Goal: Task Accomplishment & Management: Use online tool/utility

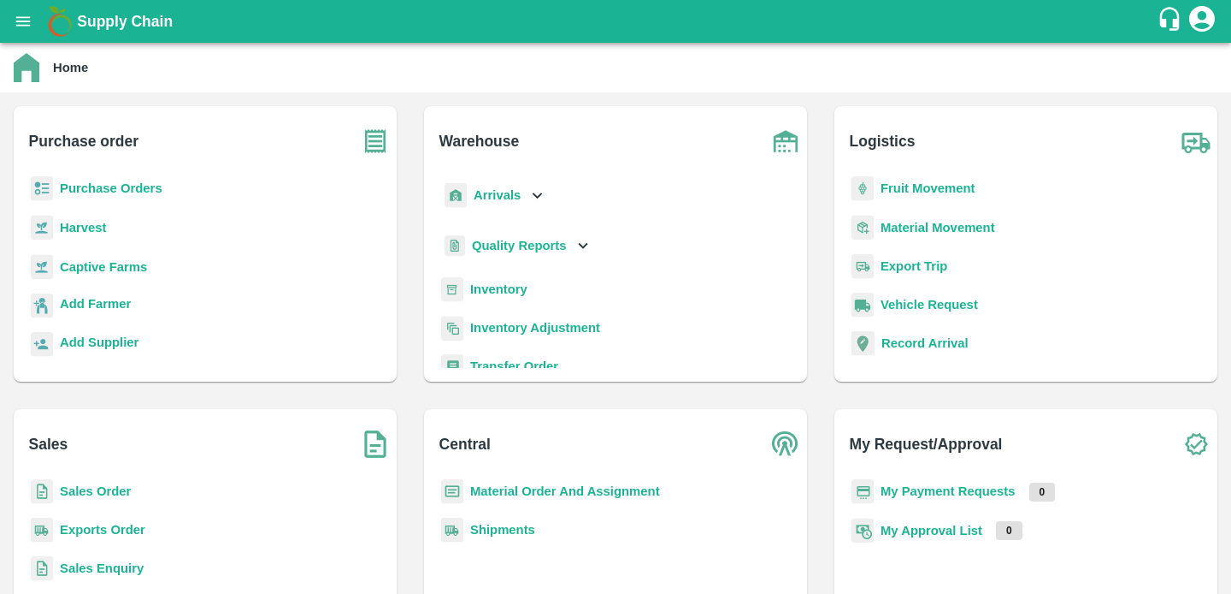
click at [89, 192] on b "Purchase Orders" at bounding box center [111, 188] width 103 height 14
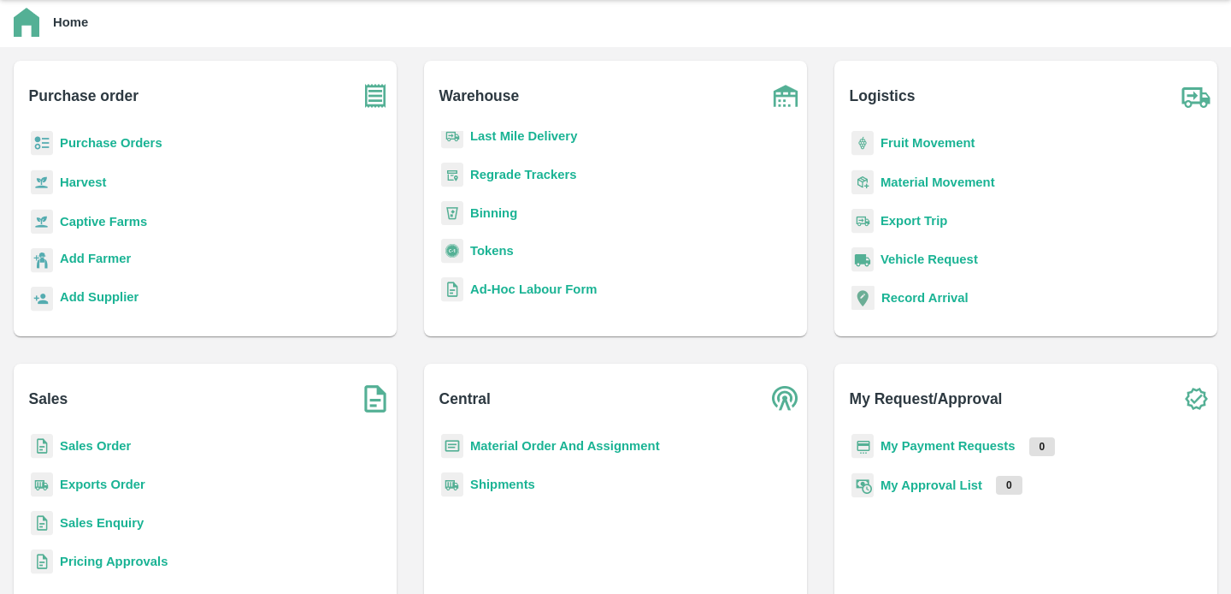
scroll to position [104, 0]
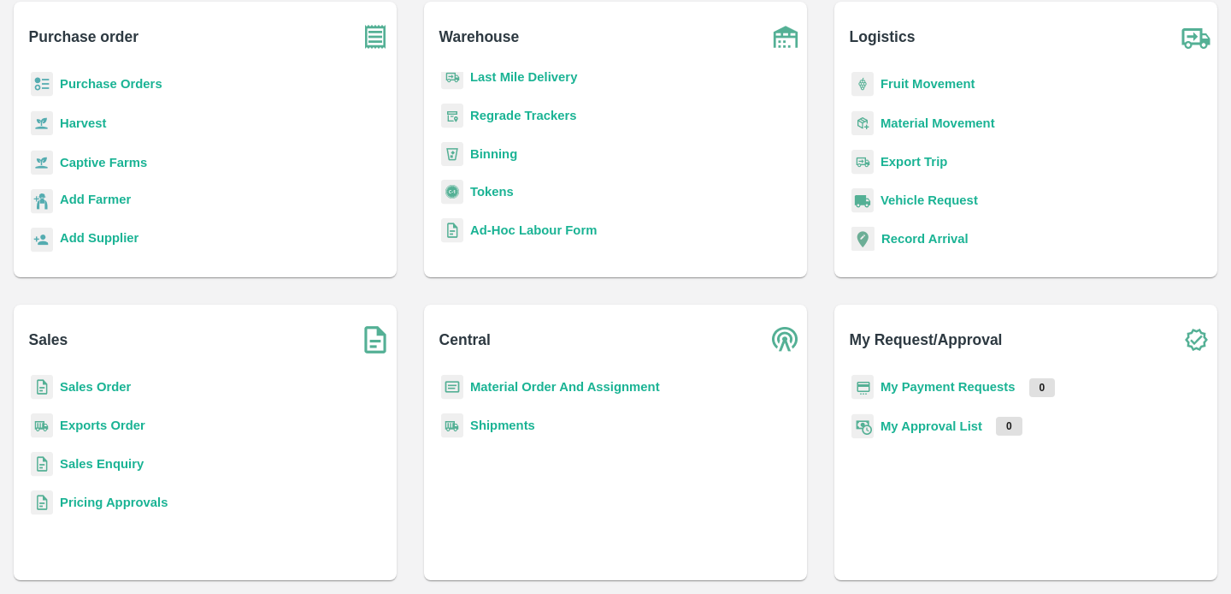
click at [120, 429] on b "Exports Order" at bounding box center [103, 425] width 86 height 14
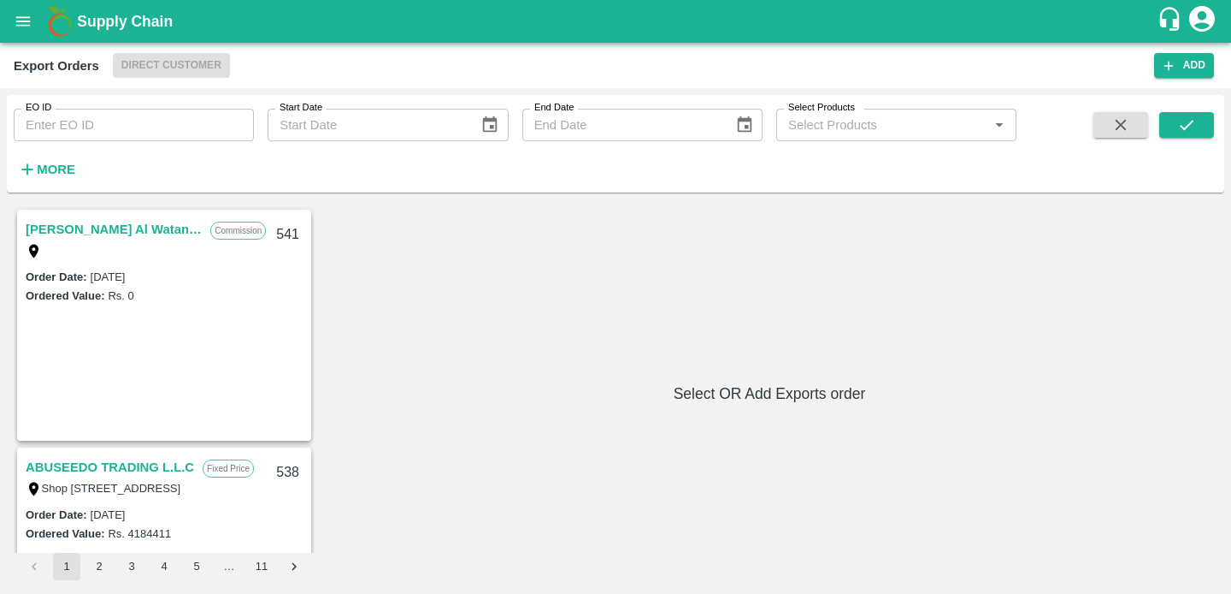
click at [107, 231] on link "Anwar Al Khalidiya Al Wataniya LLC" at bounding box center [114, 229] width 176 height 22
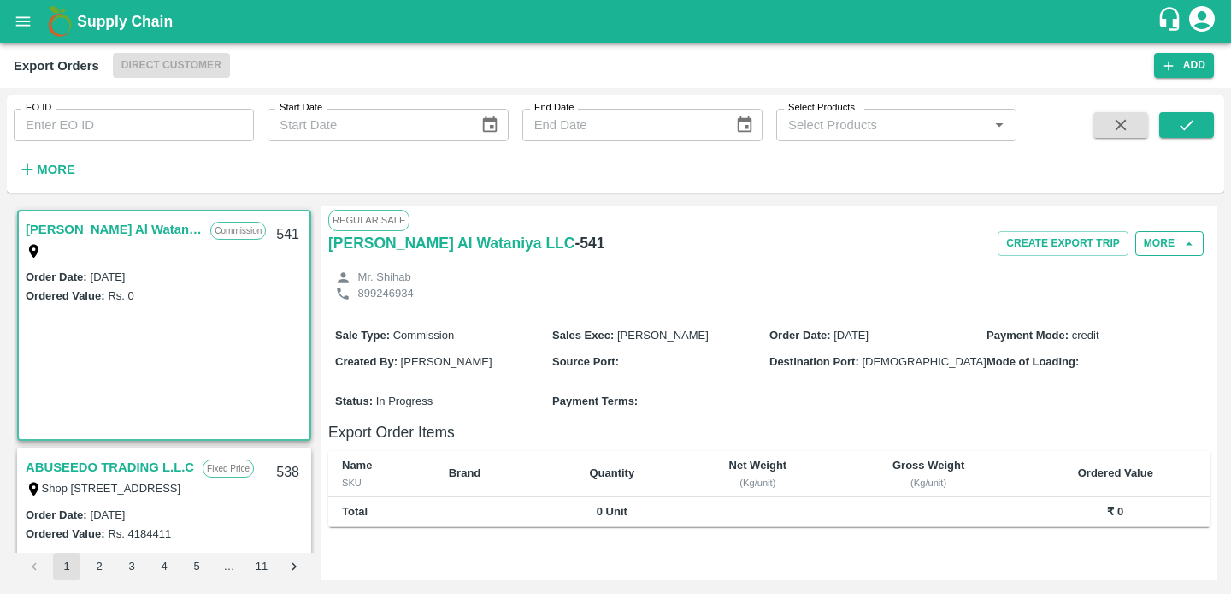
click at [1161, 234] on button "More" at bounding box center [1170, 243] width 68 height 25
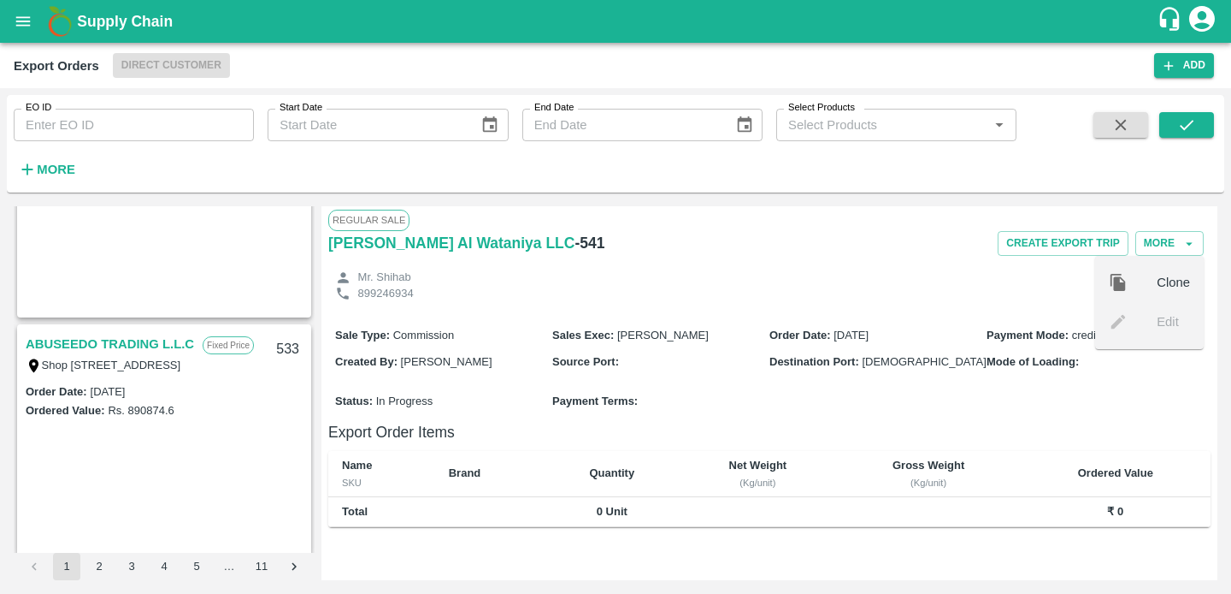
scroll to position [859, 0]
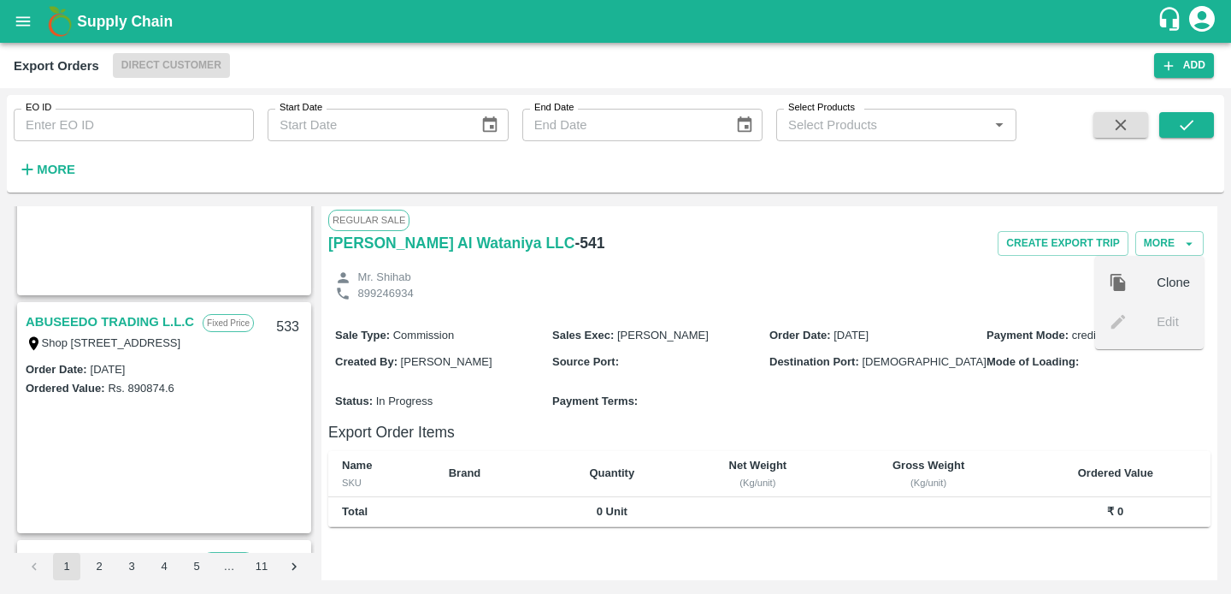
click at [116, 317] on link "ABUSEEDO TRADING L.L.C" at bounding box center [110, 321] width 168 height 22
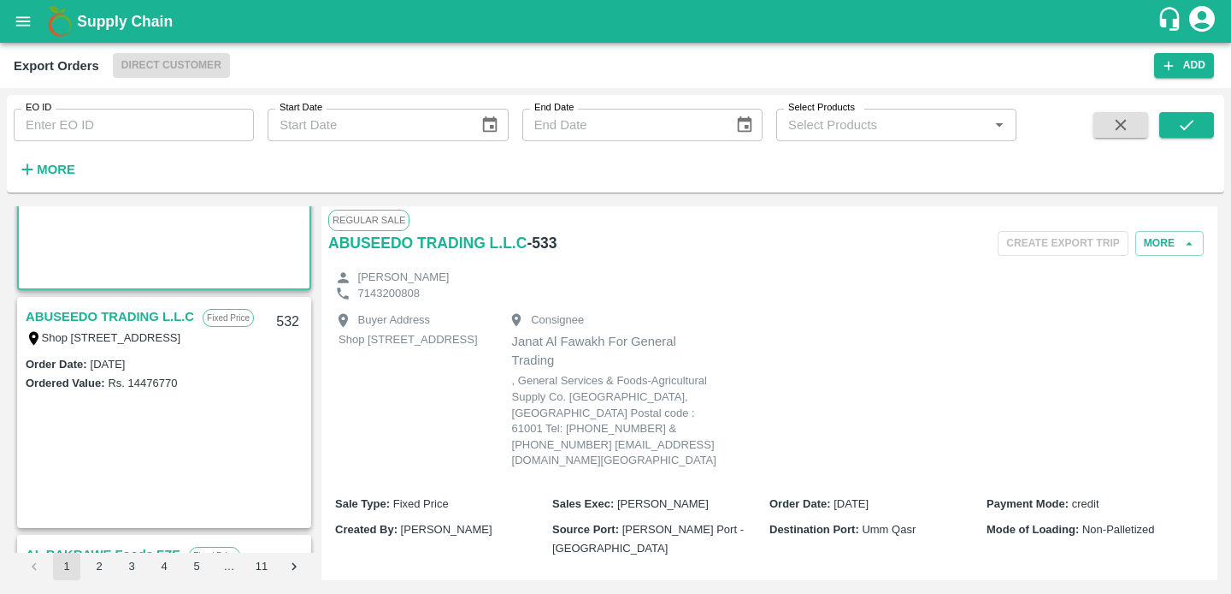
scroll to position [1183, 0]
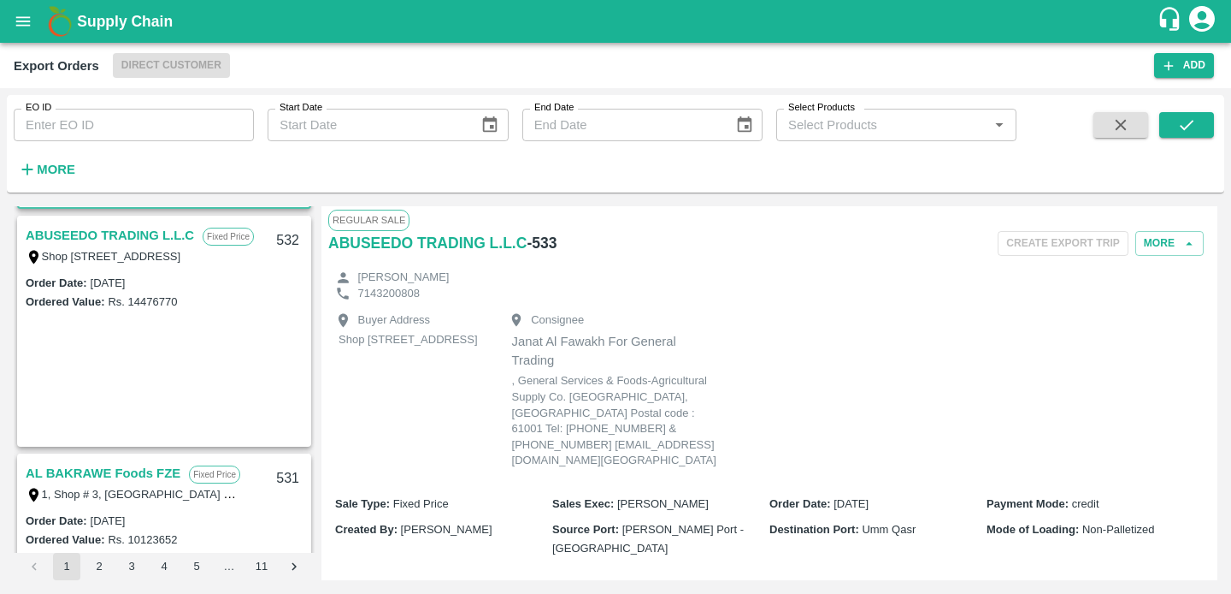
click at [128, 472] on link "AL BAKRAWE Foods FZE" at bounding box center [103, 473] width 155 height 22
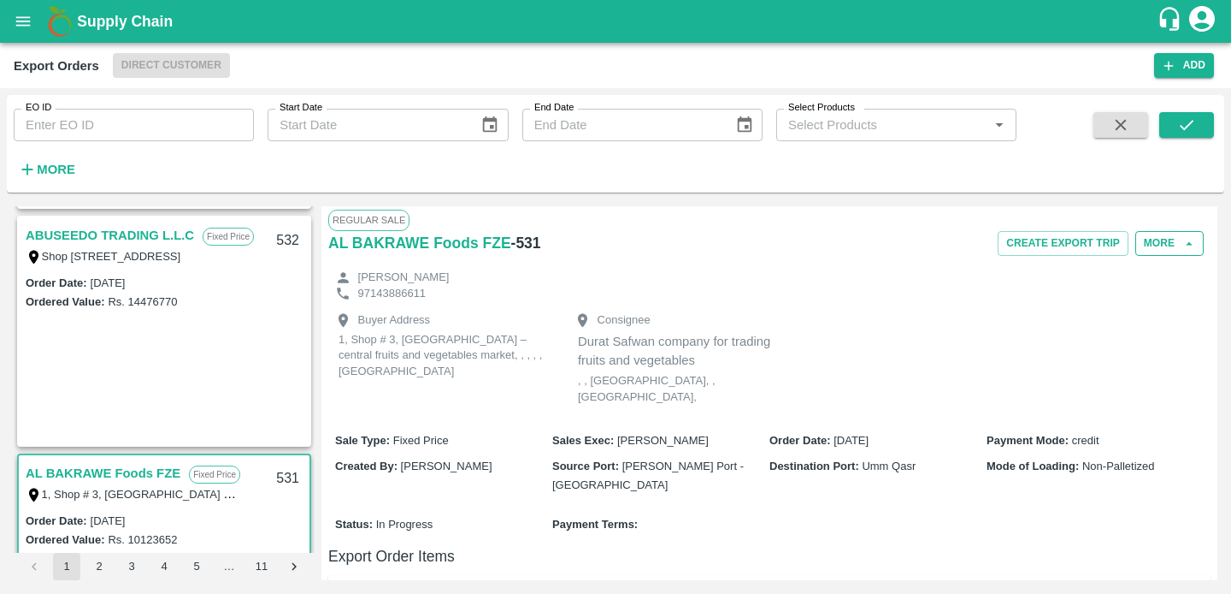
click at [1179, 233] on button "More" at bounding box center [1170, 243] width 68 height 25
click at [679, 365] on p "Durat Safwan company for trading fruits and vegetables" at bounding box center [680, 351] width 205 height 38
click at [535, 245] on h6 "- 531" at bounding box center [526, 243] width 30 height 24
click at [433, 248] on h6 "AL BAKRAWE Foods FZE" at bounding box center [419, 243] width 183 height 24
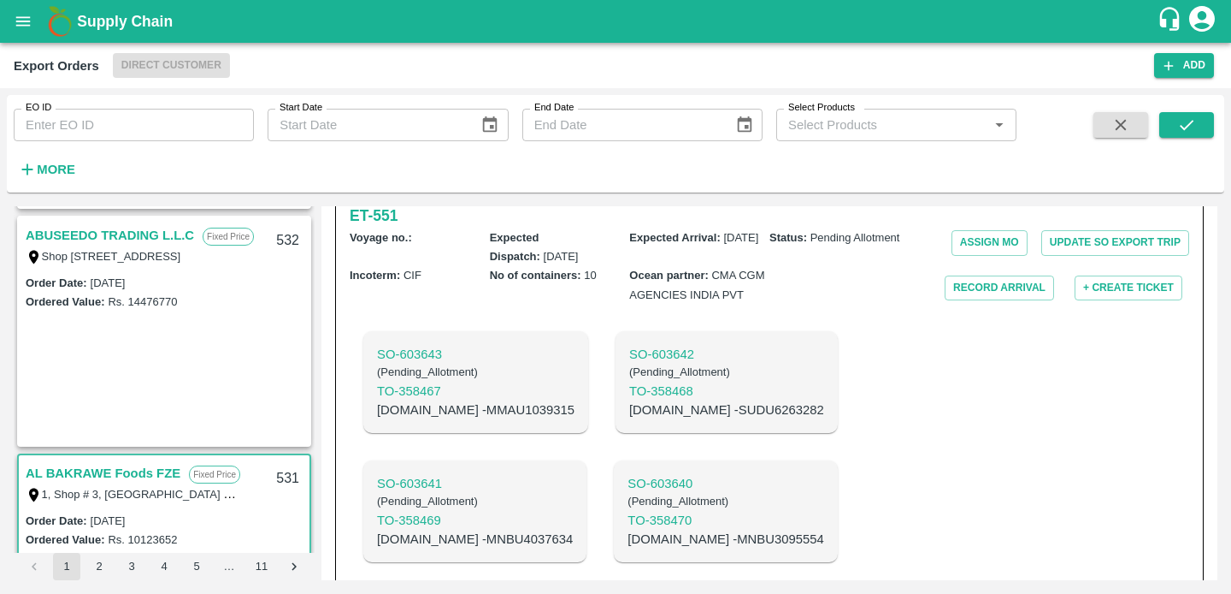
scroll to position [517, 0]
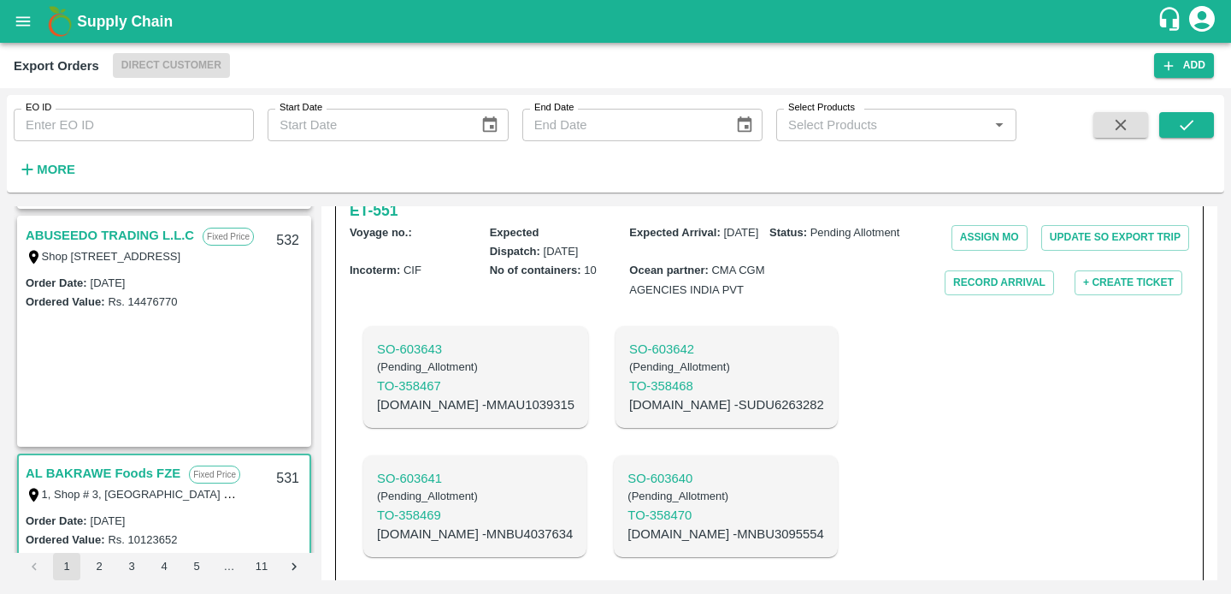
click at [23, 22] on icon "open drawer" at bounding box center [23, 21] width 19 height 19
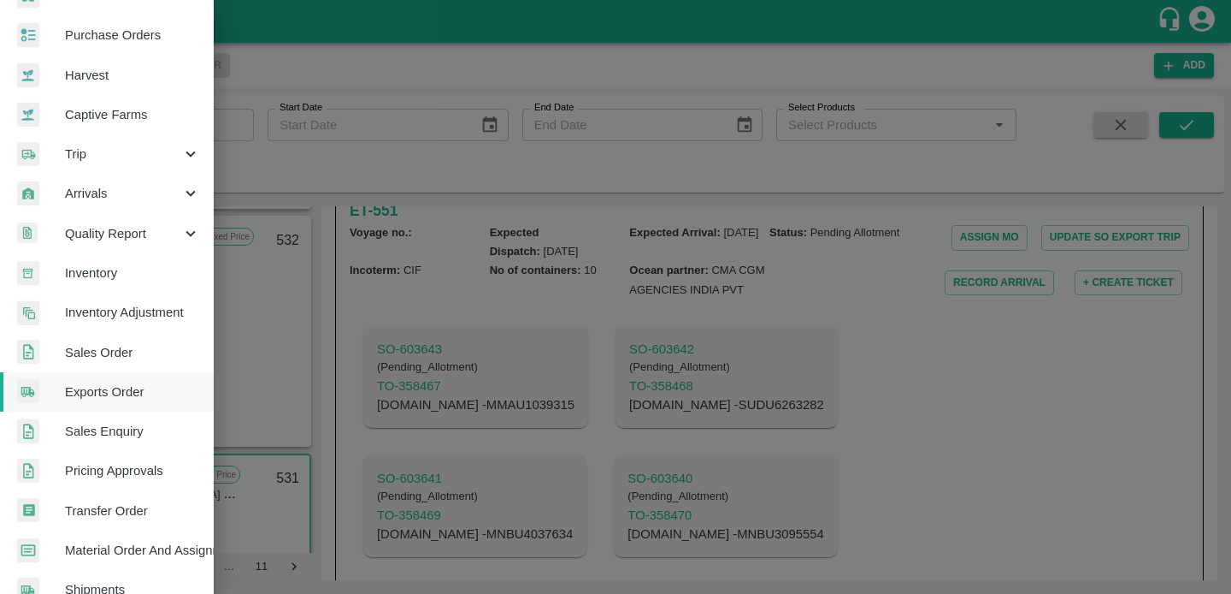
scroll to position [74, 0]
click at [118, 396] on span "Exports Order" at bounding box center [132, 392] width 135 height 19
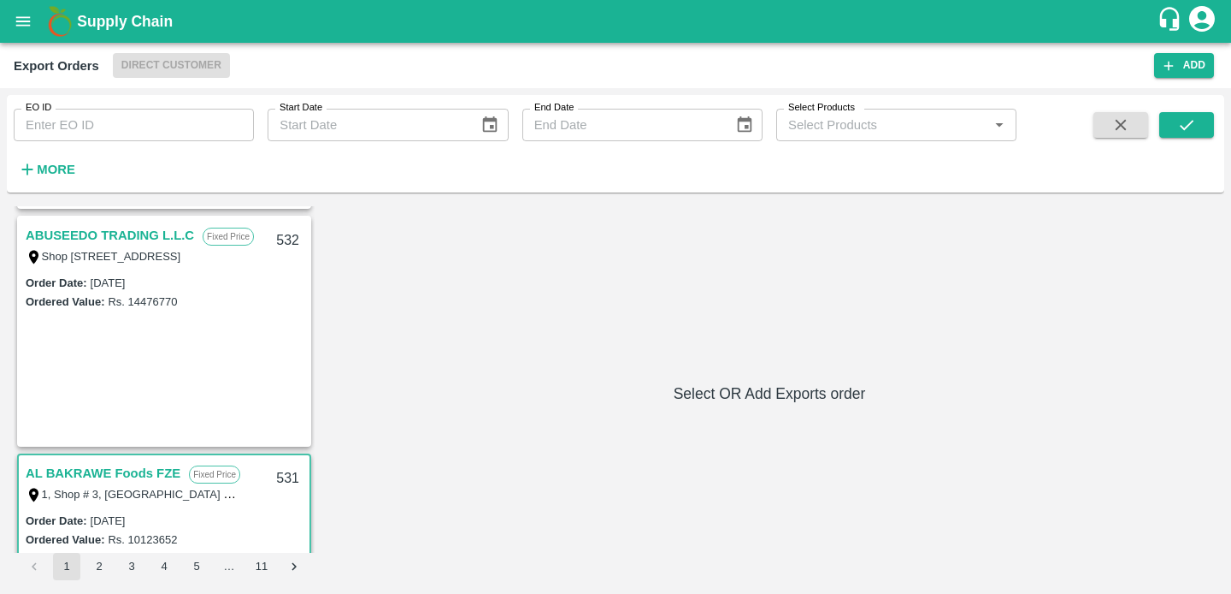
click at [71, 170] on strong "More" at bounding box center [56, 169] width 38 height 14
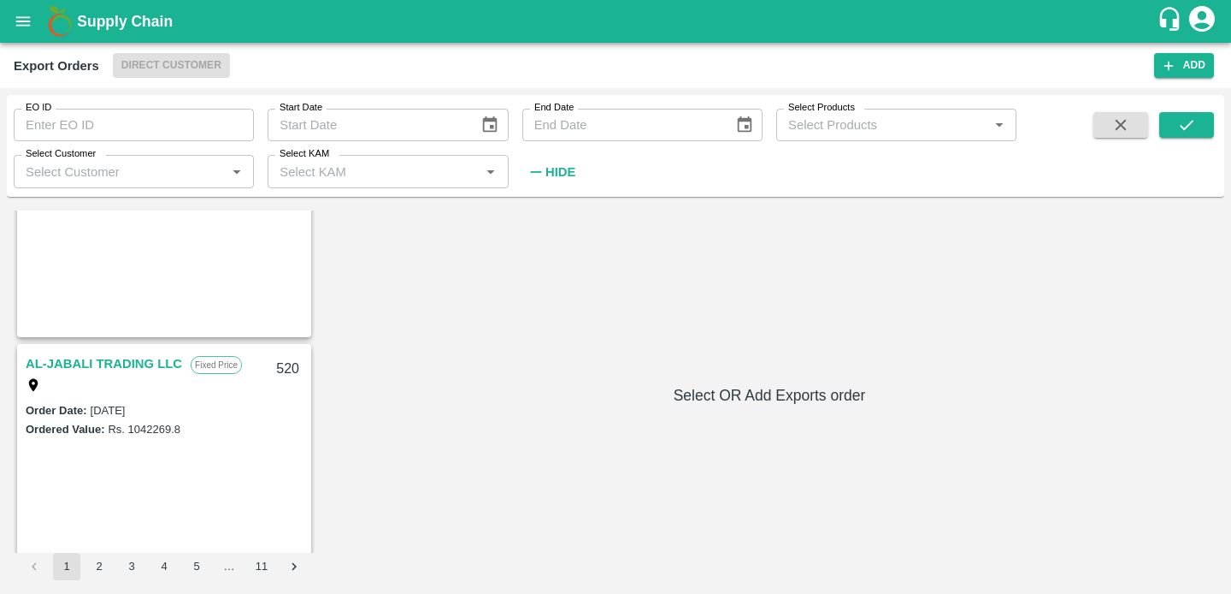
scroll to position [3685, 0]
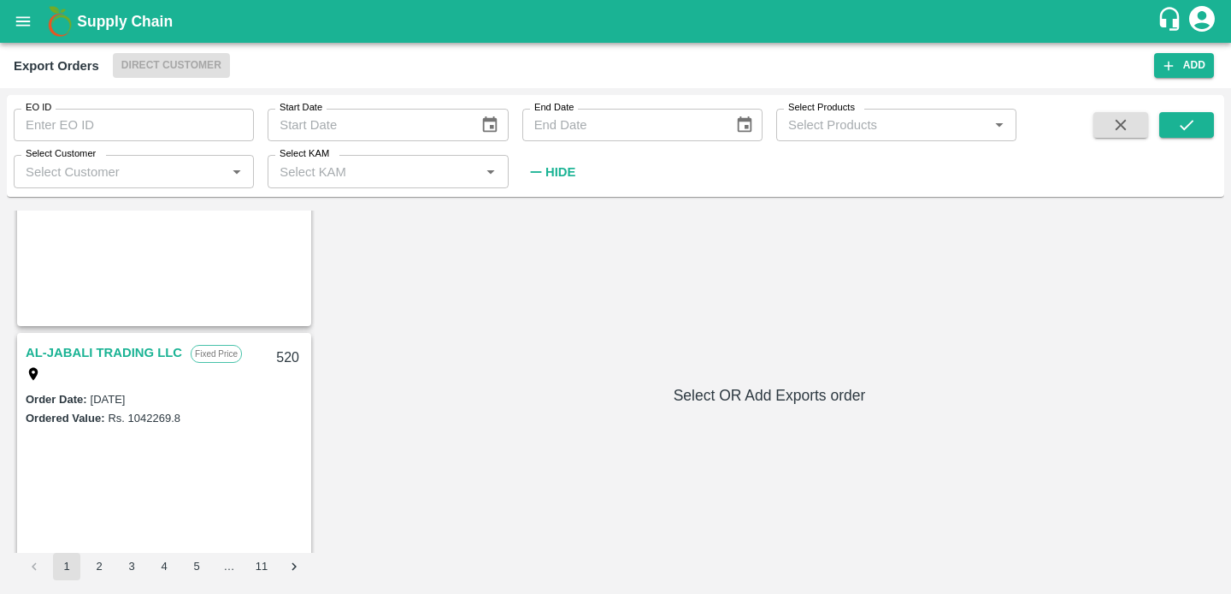
click at [196, 561] on button "5" at bounding box center [196, 565] width 27 height 27
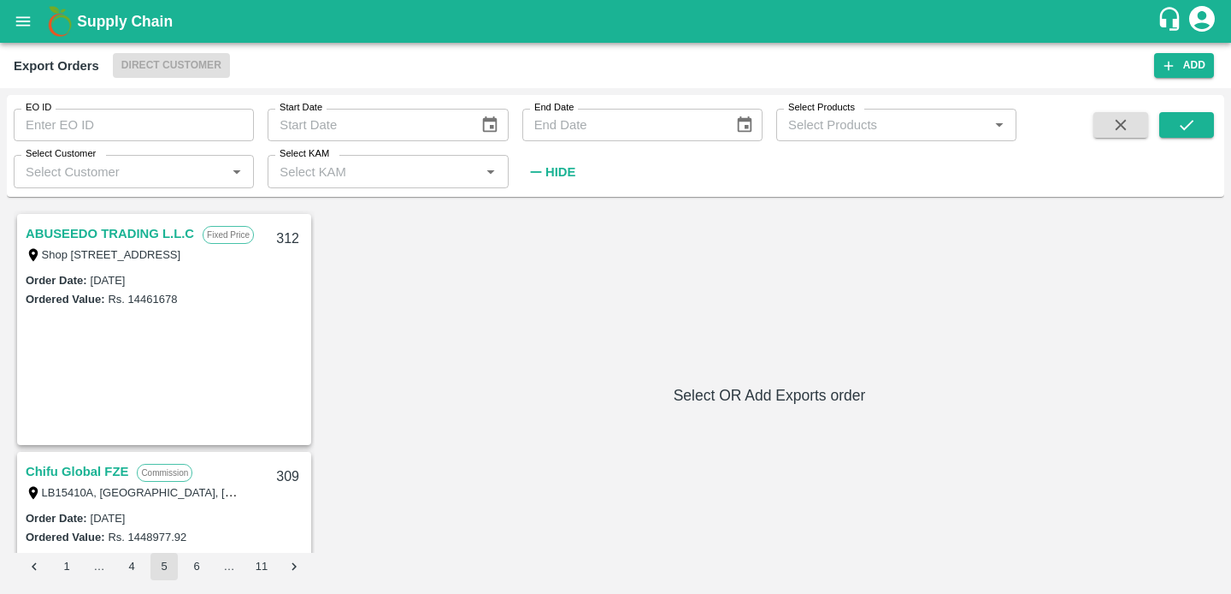
click at [122, 232] on link "ABUSEEDO TRADING L.L.C" at bounding box center [110, 233] width 168 height 22
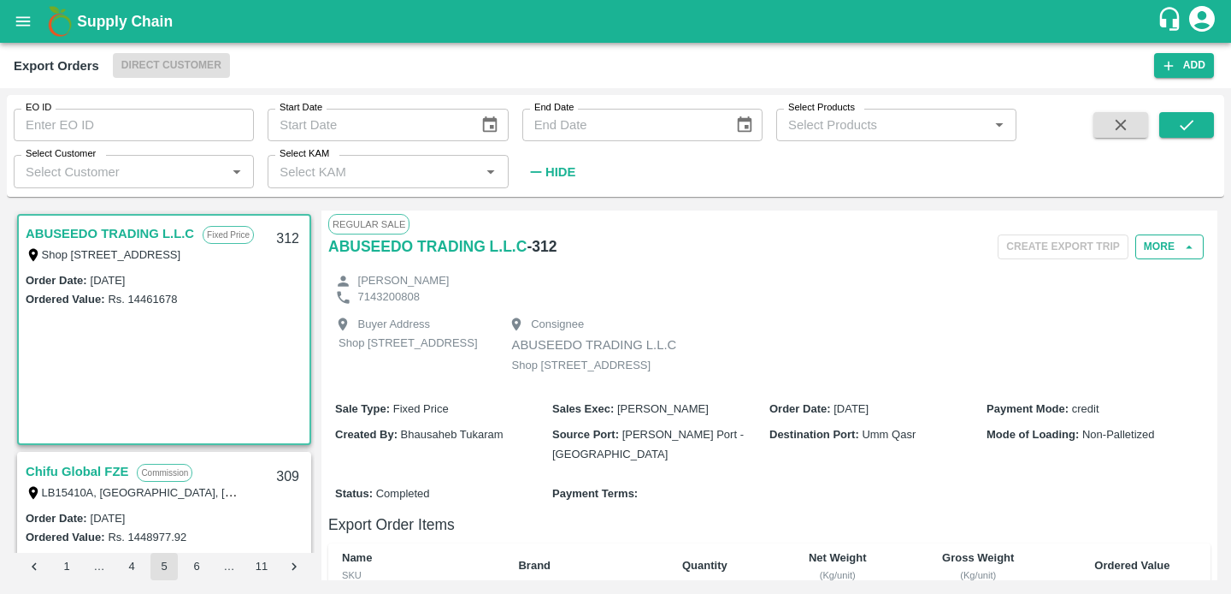
click at [1170, 250] on button "More" at bounding box center [1170, 246] width 68 height 25
click at [677, 341] on p "ABUSEEDO TRADING L.L.C" at bounding box center [594, 344] width 165 height 19
click at [21, 24] on icon "open drawer" at bounding box center [23, 21] width 19 height 19
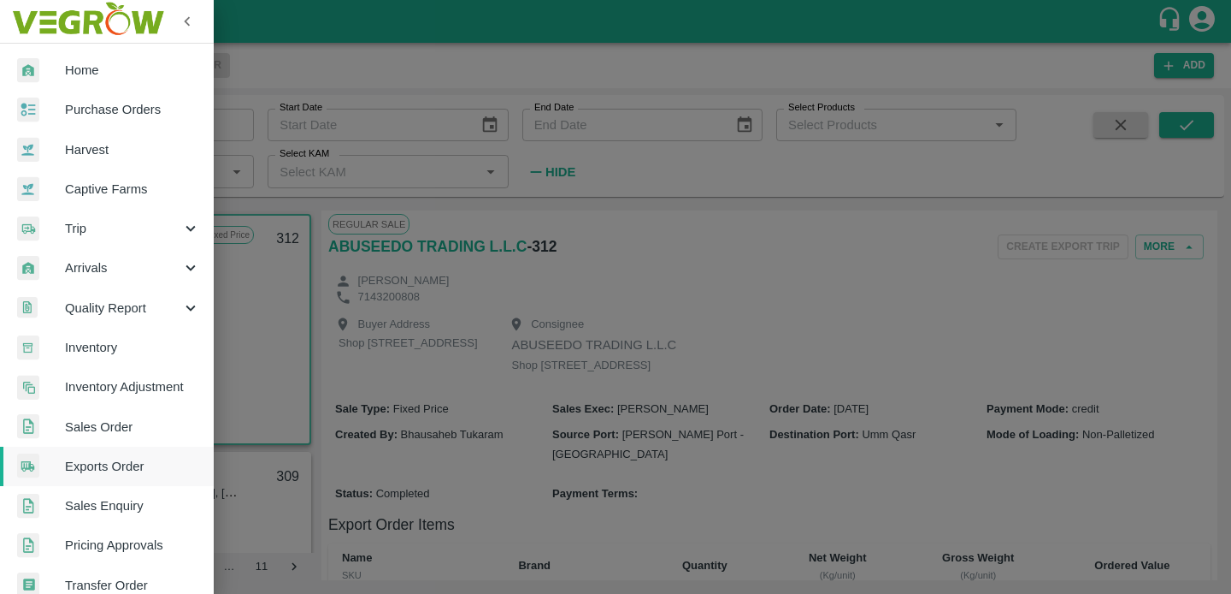
click at [107, 228] on span "Trip" at bounding box center [123, 228] width 116 height 19
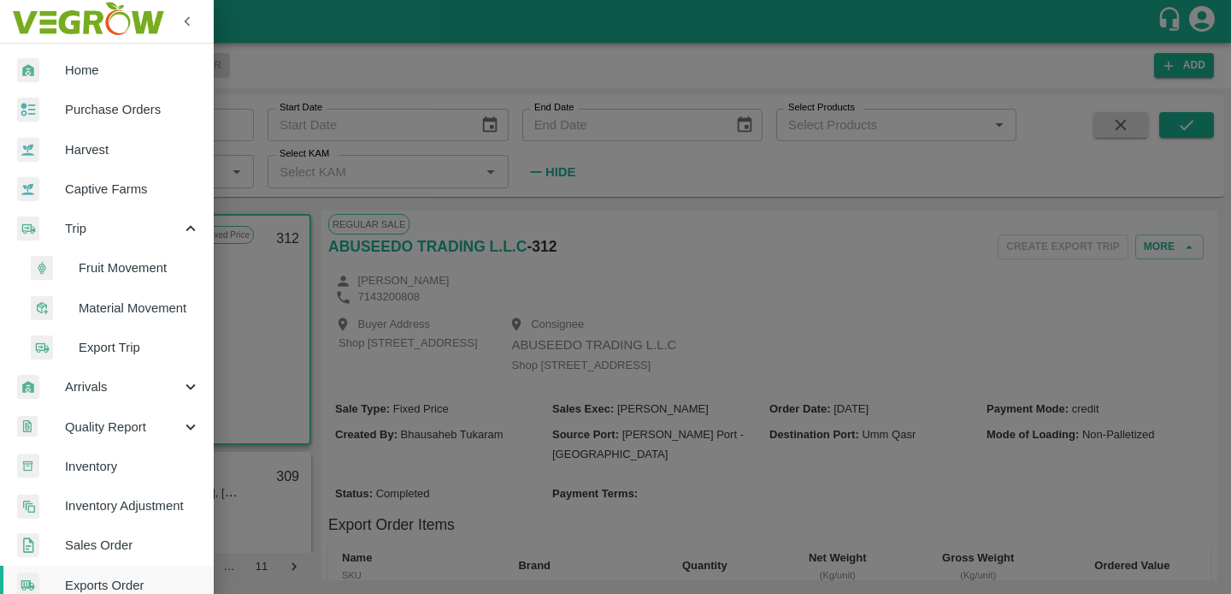
click at [114, 350] on span "Export Trip" at bounding box center [139, 347] width 121 height 19
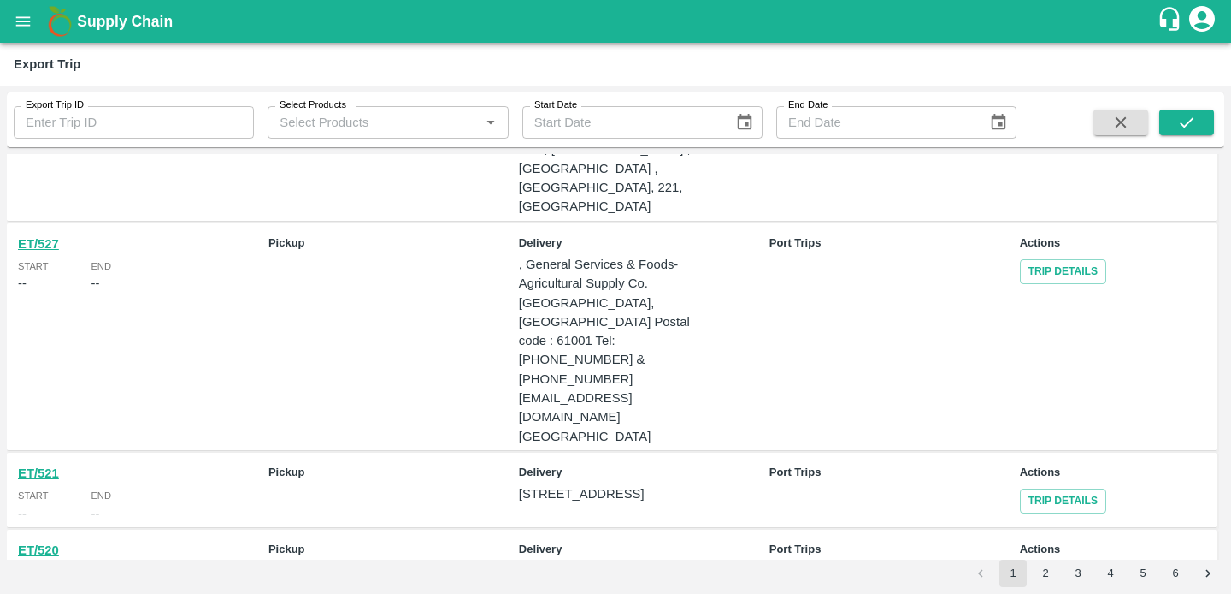
scroll to position [1090, 0]
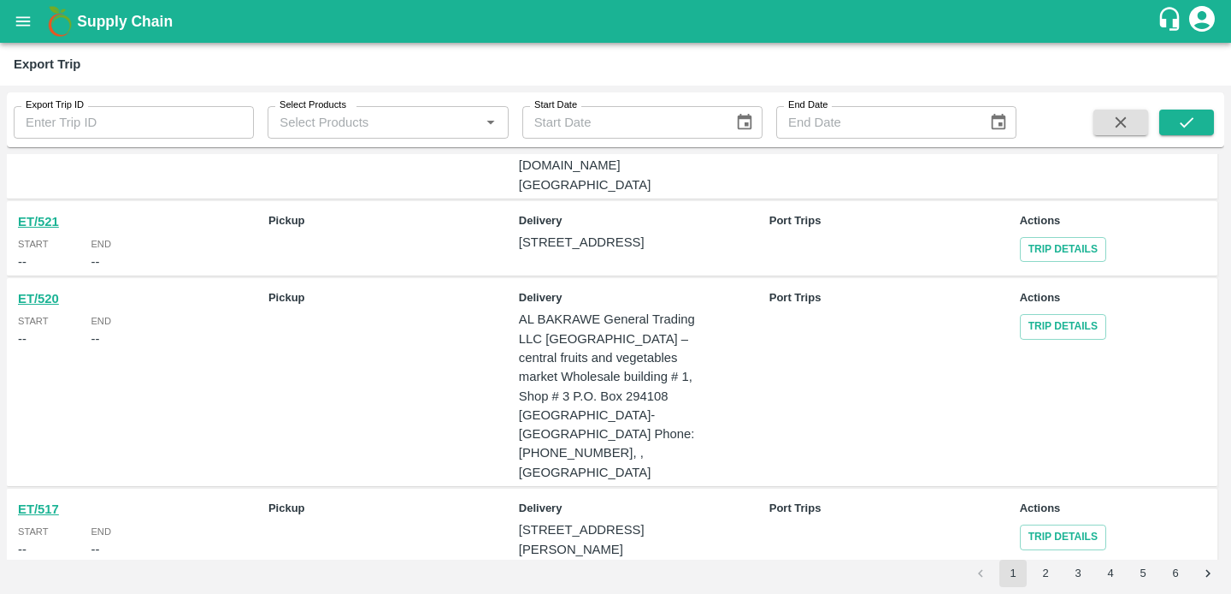
click at [42, 502] on b "ET/517" at bounding box center [38, 509] width 41 height 14
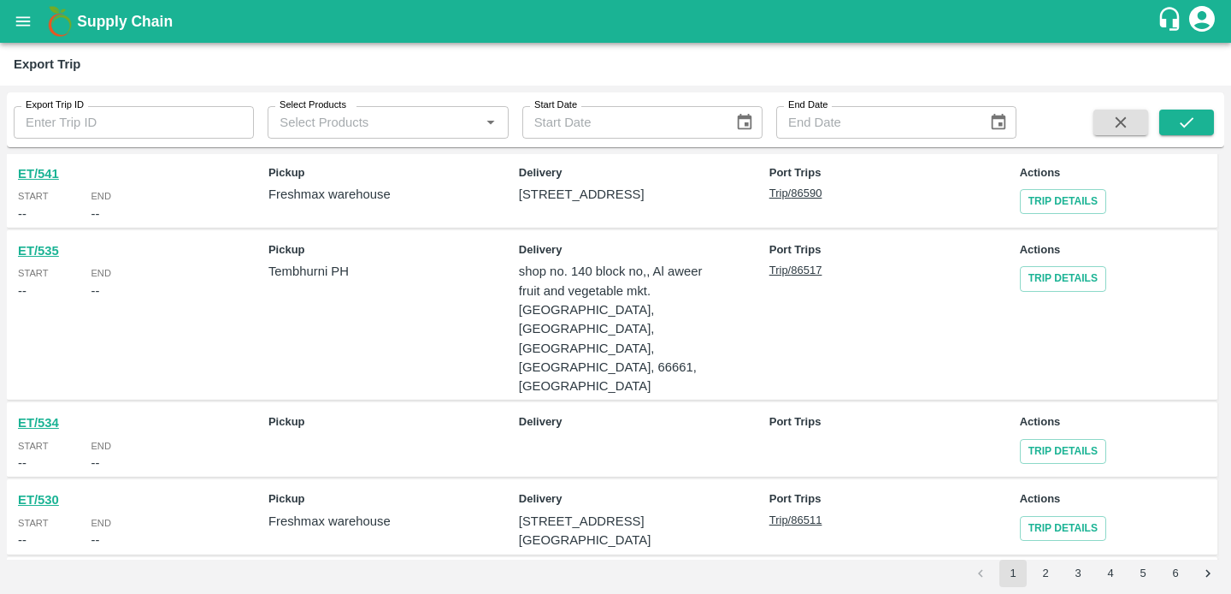
scroll to position [0, 0]
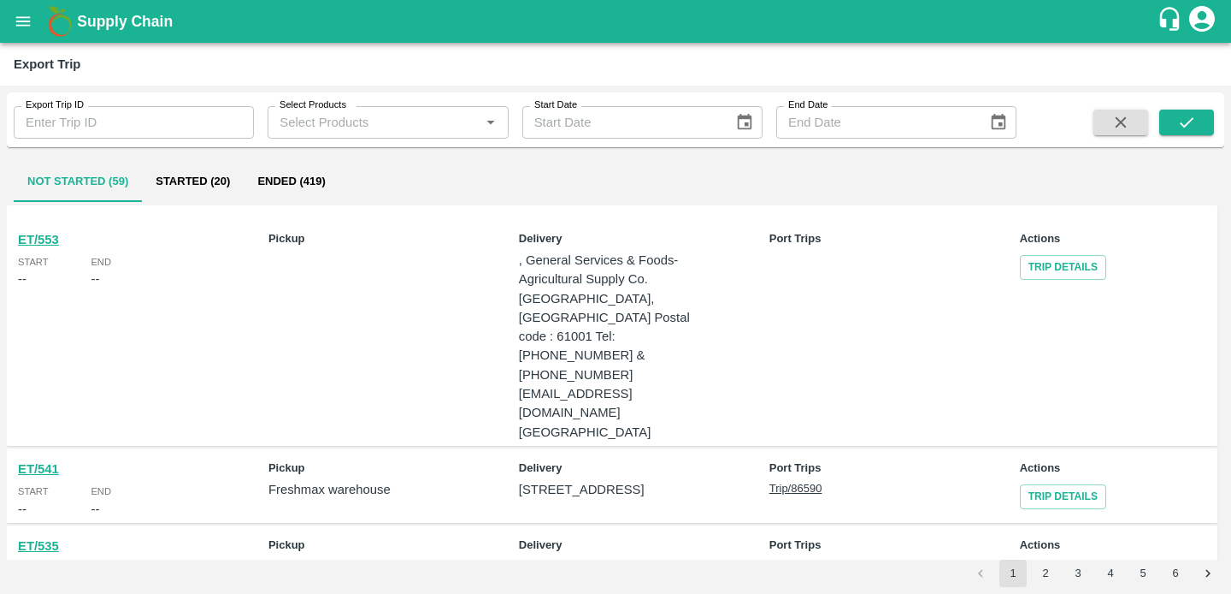
click at [296, 179] on button "Ended (419)" at bounding box center [291, 181] width 95 height 41
click at [1060, 271] on link "Trip Details" at bounding box center [1063, 267] width 86 height 25
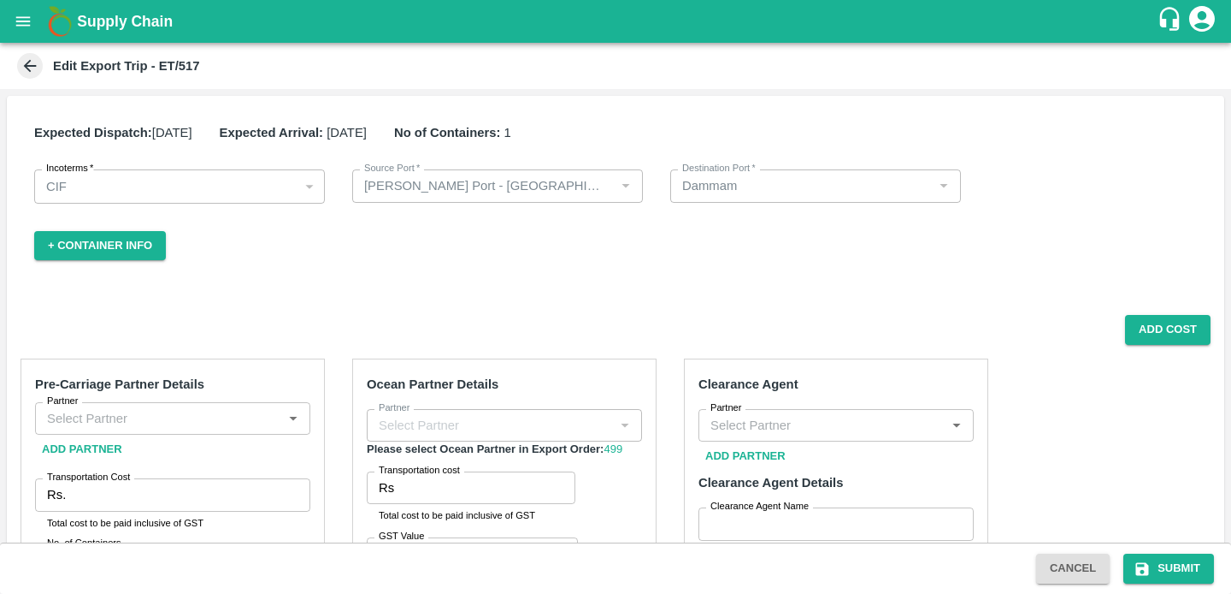
click at [36, 68] on icon at bounding box center [30, 65] width 19 height 19
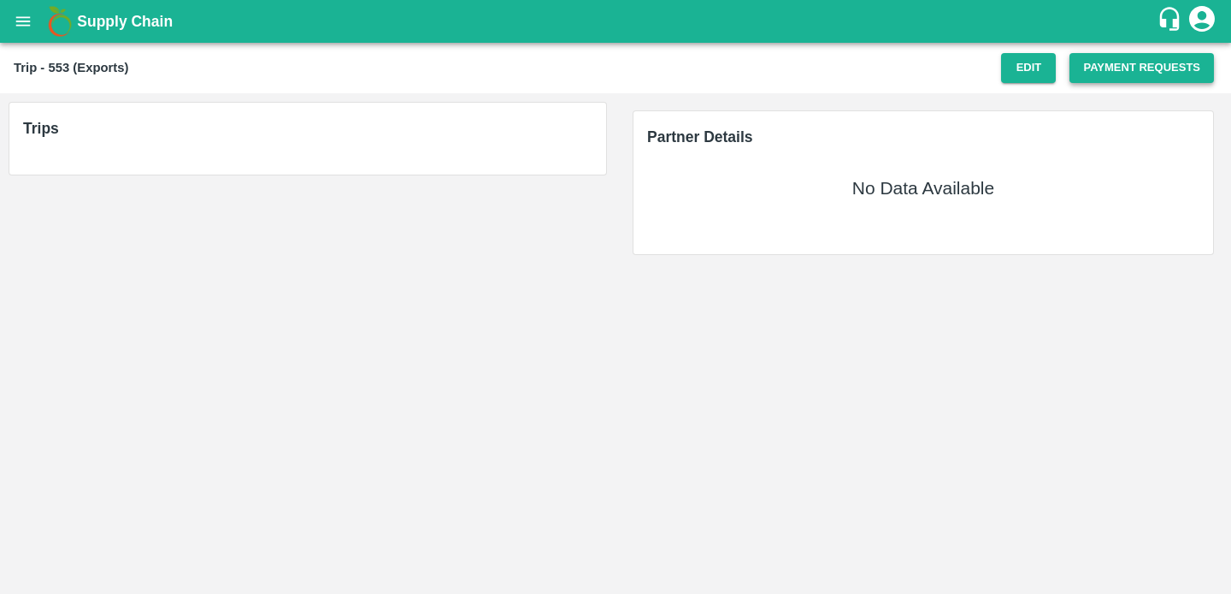
click at [1124, 71] on button "Payment Requests" at bounding box center [1142, 68] width 145 height 30
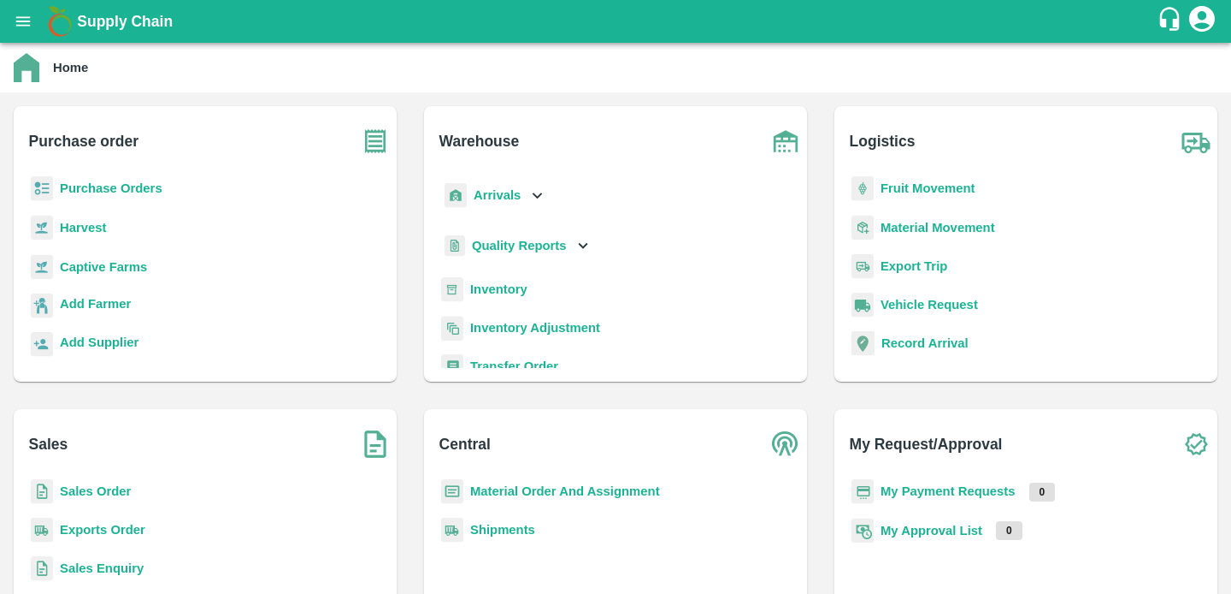
click at [105, 192] on b "Purchase Orders" at bounding box center [111, 188] width 103 height 14
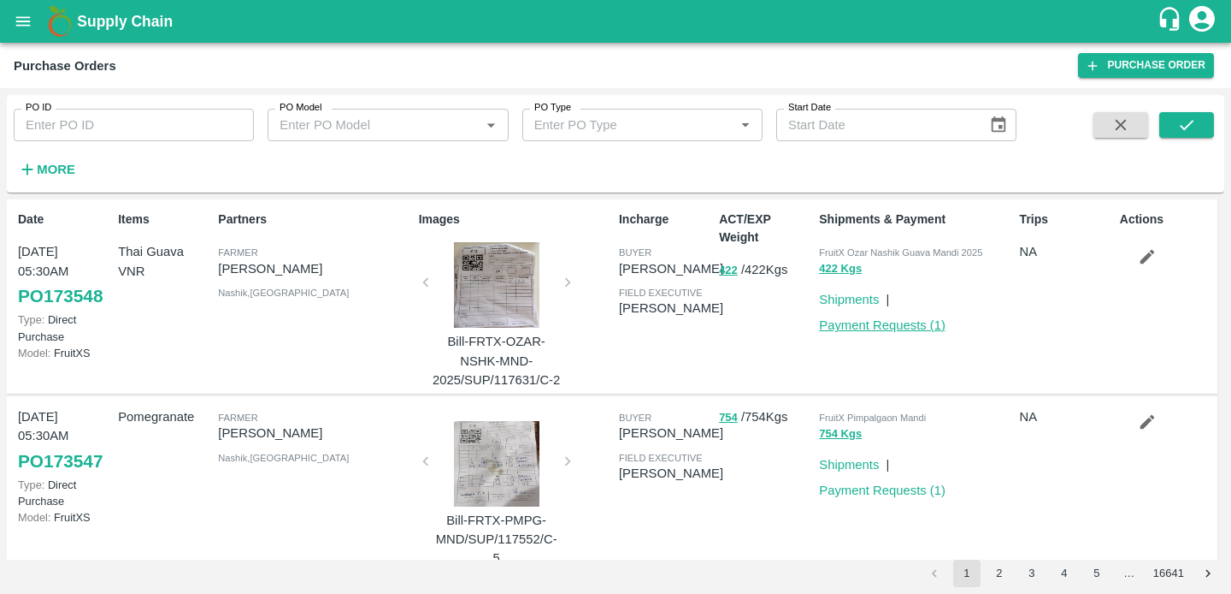
click at [859, 326] on link "Payment Requests ( 1 )" at bounding box center [882, 325] width 127 height 14
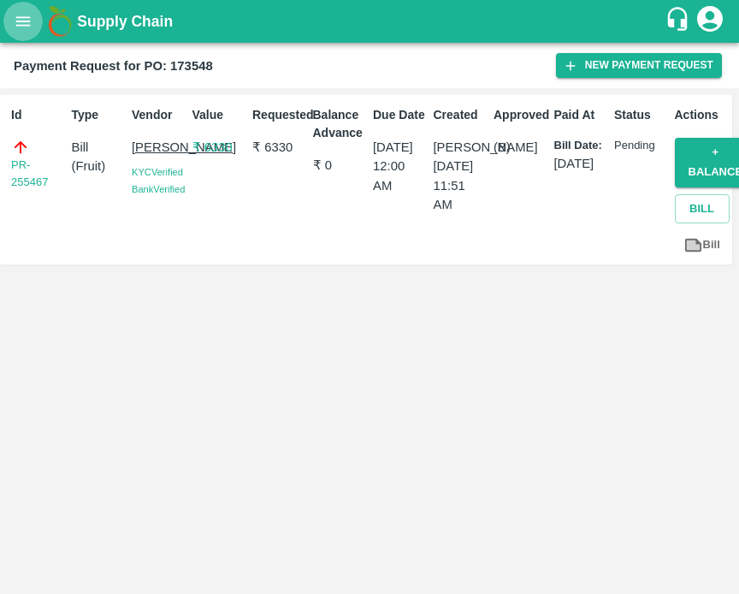
click at [16, 17] on icon "open drawer" at bounding box center [23, 20] width 15 height 9
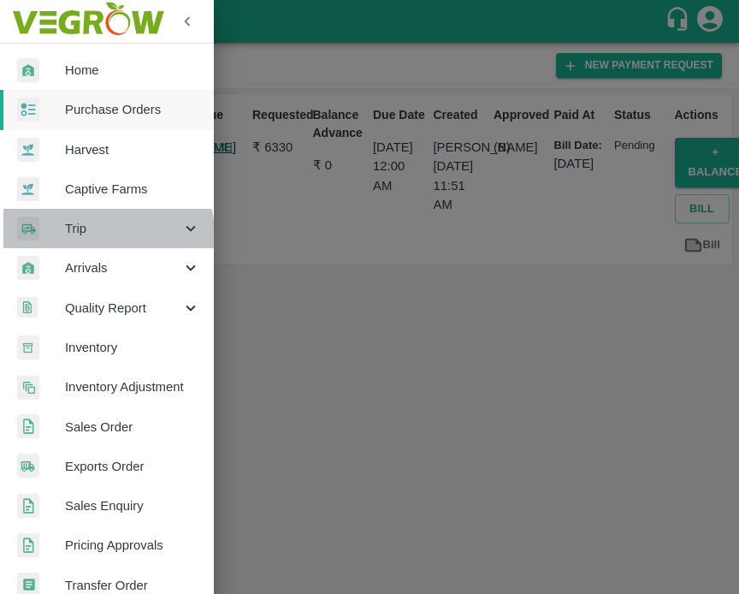
click at [101, 234] on span "Trip" at bounding box center [123, 228] width 116 height 19
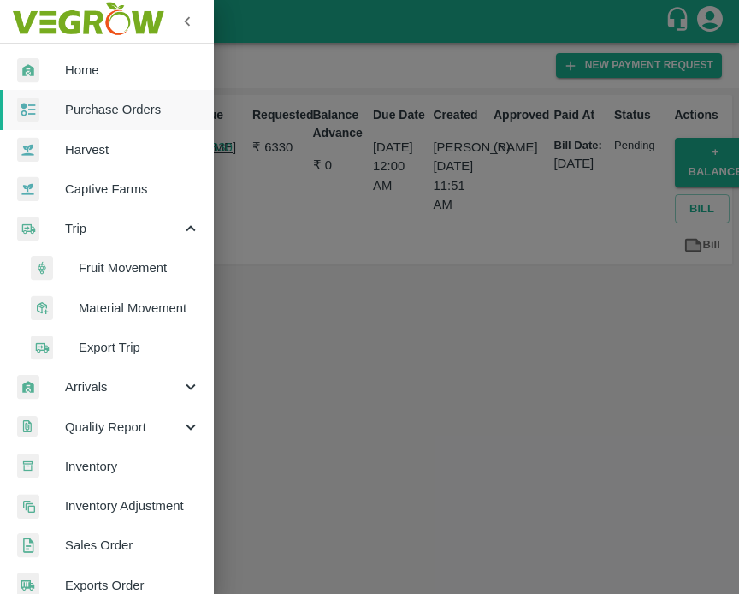
click at [116, 269] on span "Fruit Movement" at bounding box center [139, 267] width 121 height 19
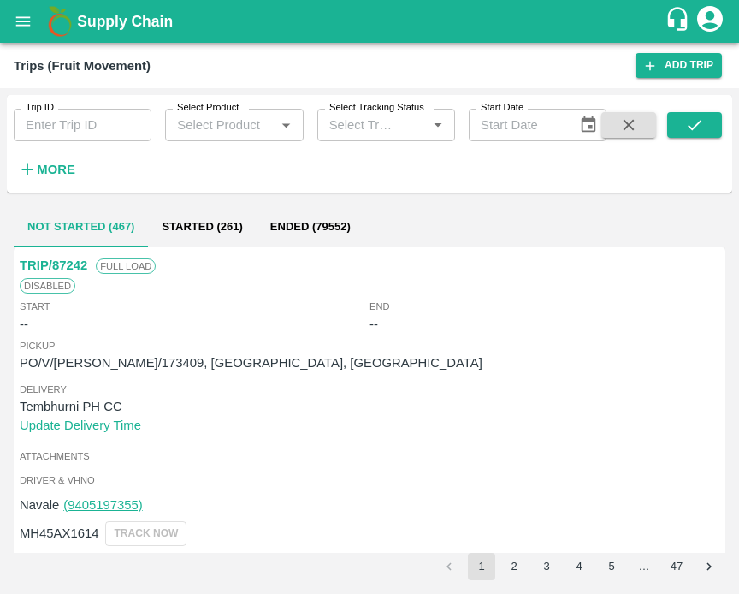
click at [309, 227] on button "Ended (79552)" at bounding box center [311, 226] width 108 height 41
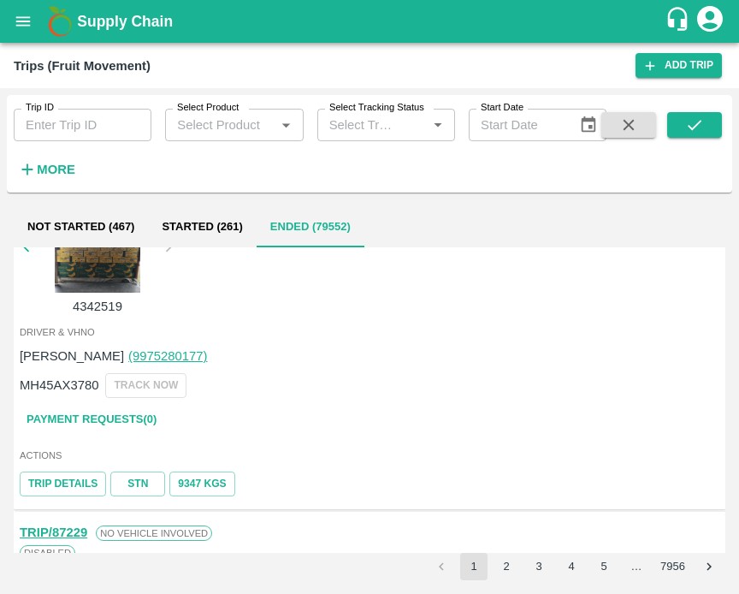
scroll to position [3863, 0]
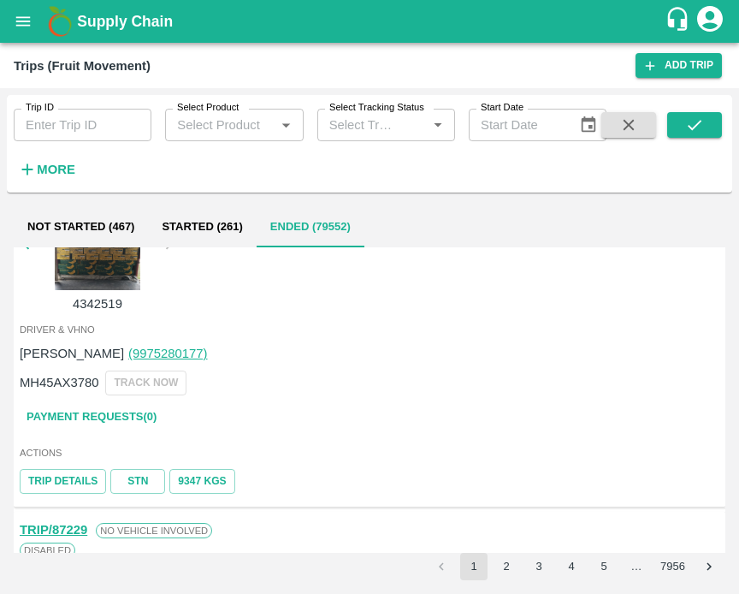
click at [131, 416] on link "Payment Requests( 0 )" at bounding box center [92, 417] width 144 height 30
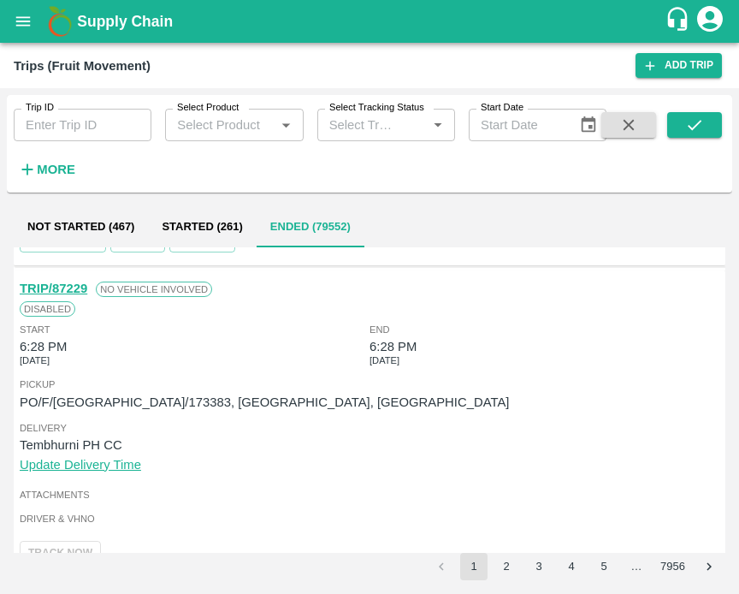
scroll to position [4074, 0]
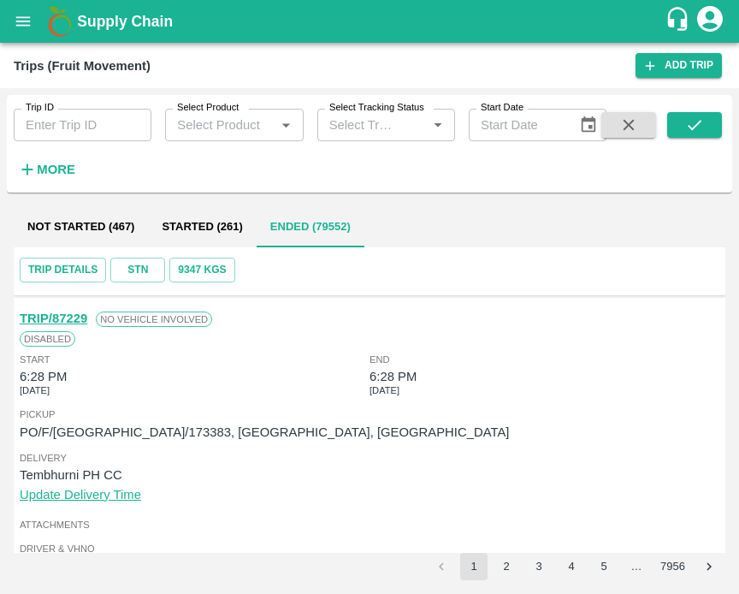
click at [509, 567] on button "2" at bounding box center [506, 565] width 27 height 27
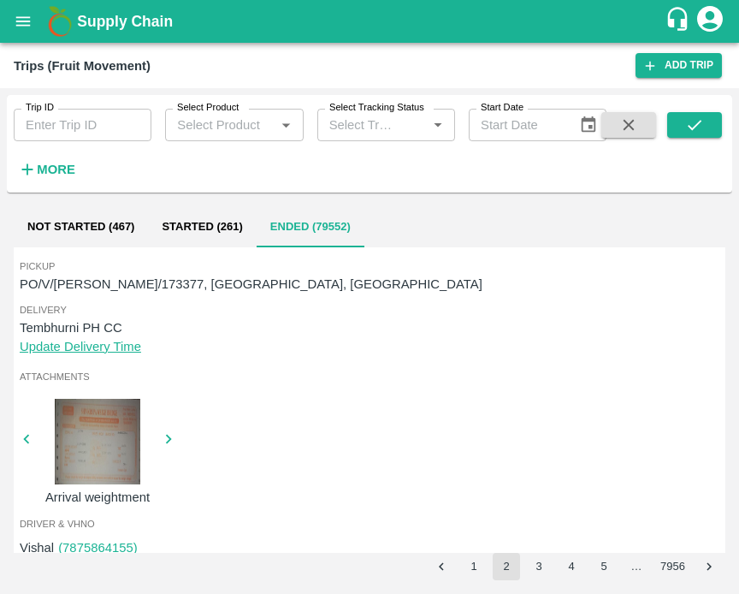
scroll to position [2023, 0]
click at [70, 170] on strong "More" at bounding box center [56, 169] width 38 height 14
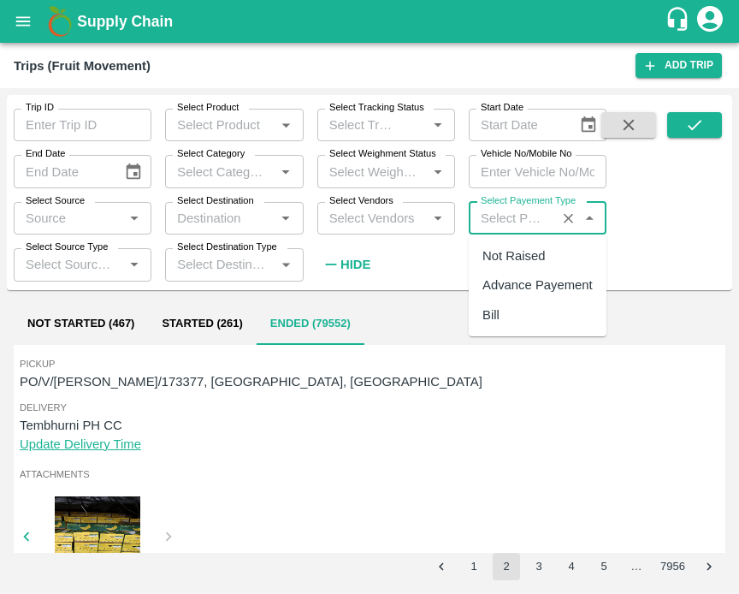
click at [529, 209] on input "Select Payement Type" at bounding box center [512, 218] width 77 height 22
click at [506, 310] on div "Bill" at bounding box center [538, 314] width 138 height 29
type input "Bill"
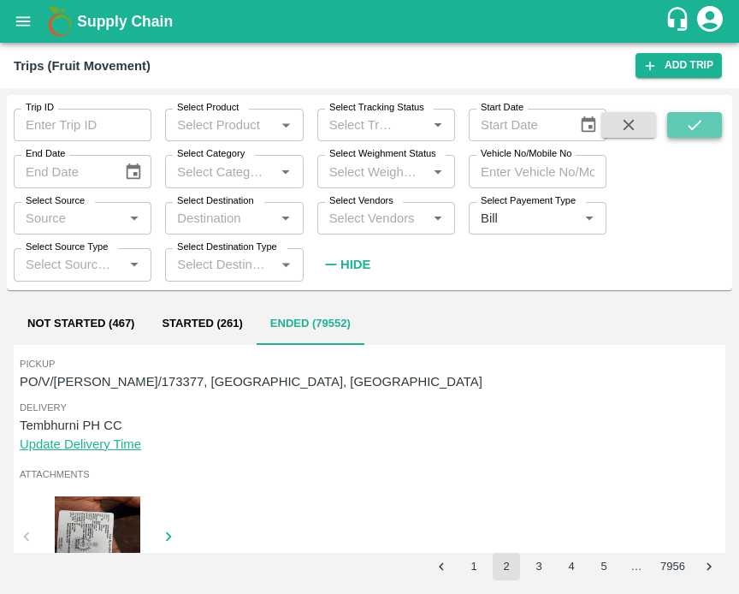
click at [705, 121] on button "submit" at bounding box center [694, 125] width 55 height 26
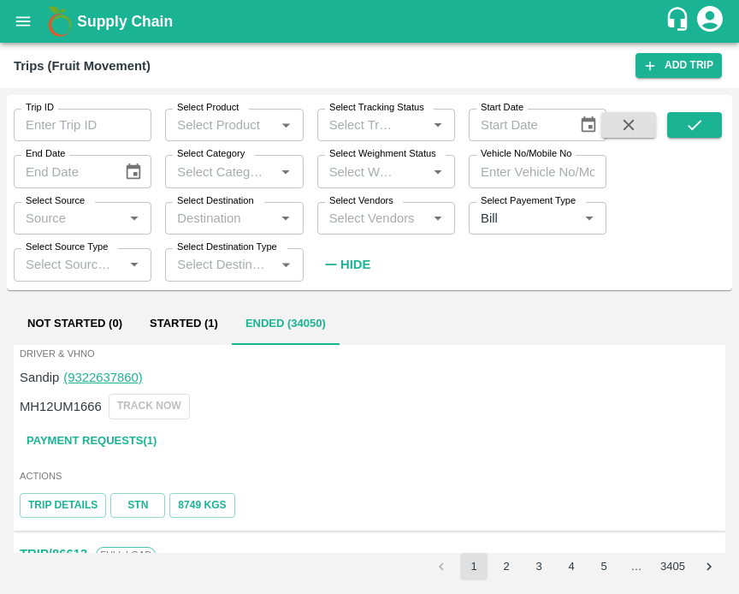
scroll to position [361, 0]
click at [114, 437] on link "Payment Requests( 1 )" at bounding box center [92, 442] width 144 height 30
